Goal: Information Seeking & Learning: Check status

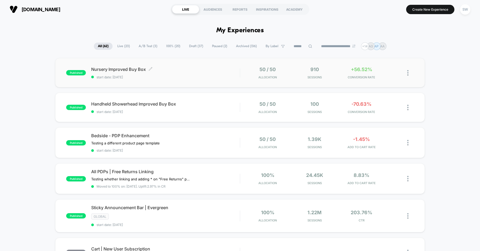
click at [201, 72] on div "Nursery Improved Buy Box Click to edit experience details Click to edit experie…" at bounding box center [165, 73] width 149 height 13
click at [190, 110] on span "start date: [DATE]" at bounding box center [165, 112] width 149 height 4
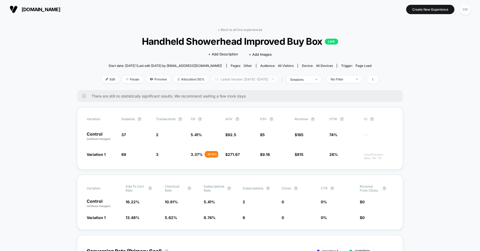
click at [244, 79] on span "Latest Version: [DATE] - [DATE]" at bounding box center [244, 79] width 67 height 7
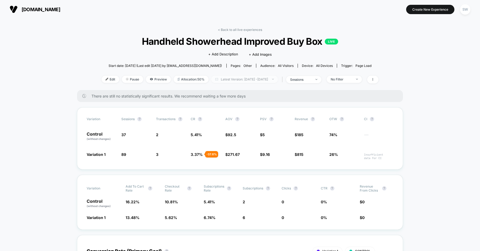
click at [224, 77] on span "Latest Version: [DATE] - [DATE]" at bounding box center [244, 79] width 67 height 7
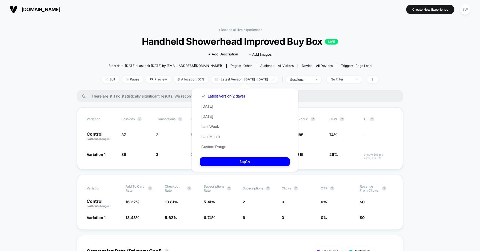
click at [211, 145] on div "Latest Version (2 days) [DATE] [DATE] Last Week Last Month Custom Range" at bounding box center [223, 121] width 47 height 61
click at [210, 148] on button "Custom Range" at bounding box center [214, 147] width 28 height 5
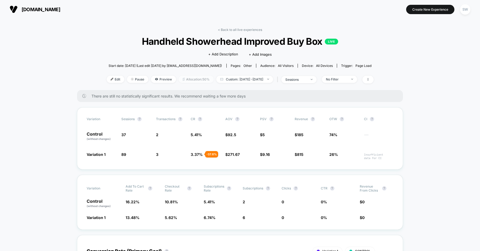
click at [182, 78] on span "Allocation: 50%" at bounding box center [196, 79] width 35 height 7
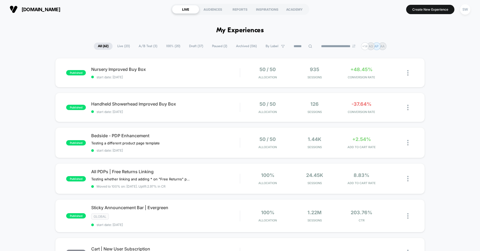
click at [122, 47] on span "Live ( 23 )" at bounding box center [123, 46] width 21 height 7
click at [200, 137] on span "Bedside - PDP Enhancement" at bounding box center [165, 135] width 149 height 5
